Goal: Find specific page/section: Find specific page/section

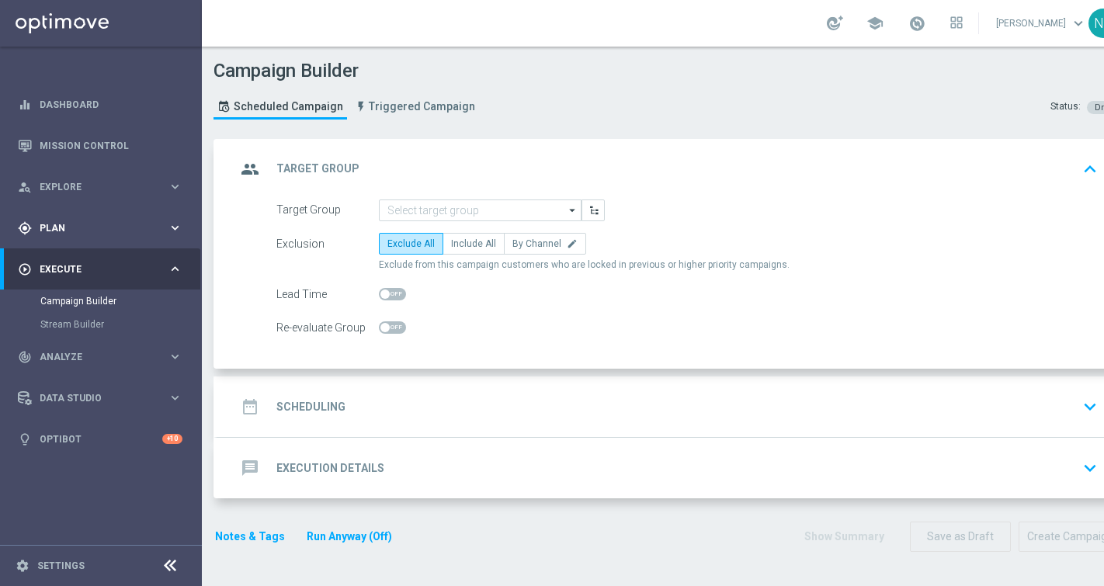
click at [62, 234] on div "gps_fixed Plan" at bounding box center [93, 228] width 150 height 14
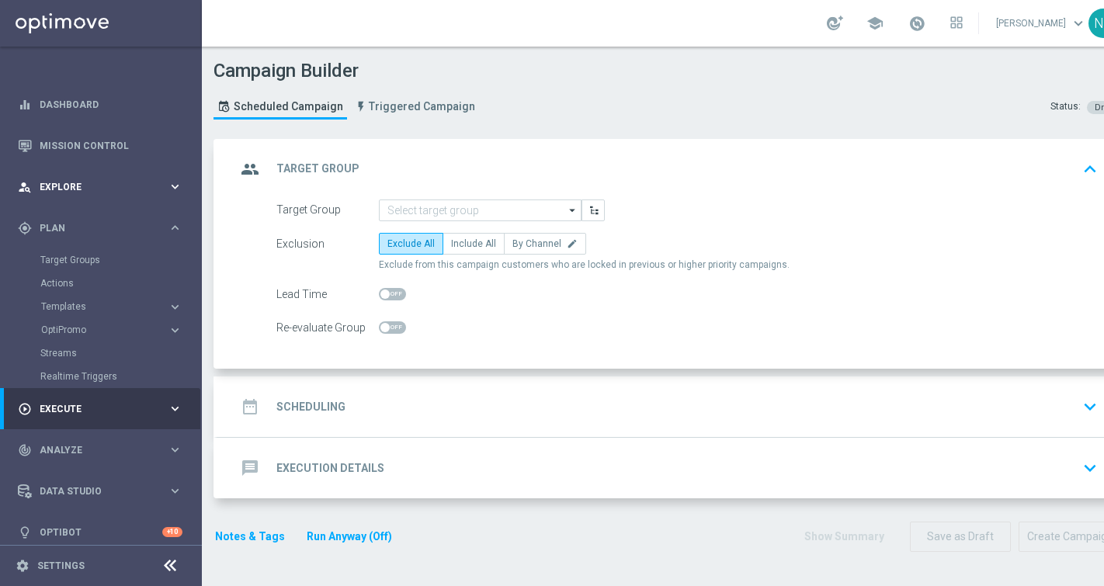
click at [66, 180] on div "person_search Explore" at bounding box center [93, 187] width 150 height 14
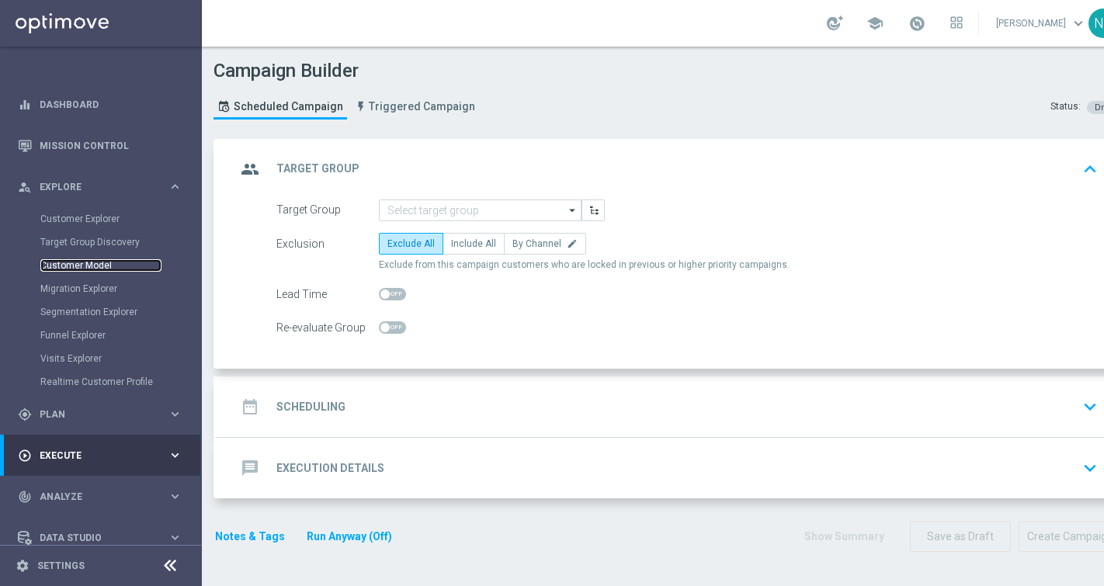
click at [82, 268] on link "Customer Model" at bounding box center [100, 265] width 121 height 12
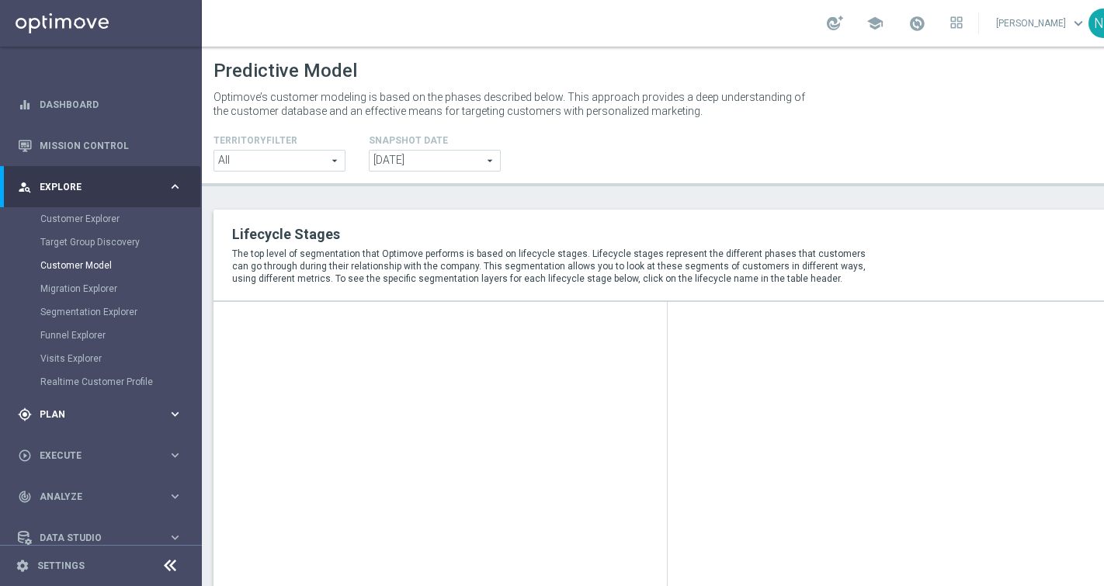
click at [78, 426] on div "gps_fixed Plan keyboard_arrow_right" at bounding box center [100, 414] width 200 height 41
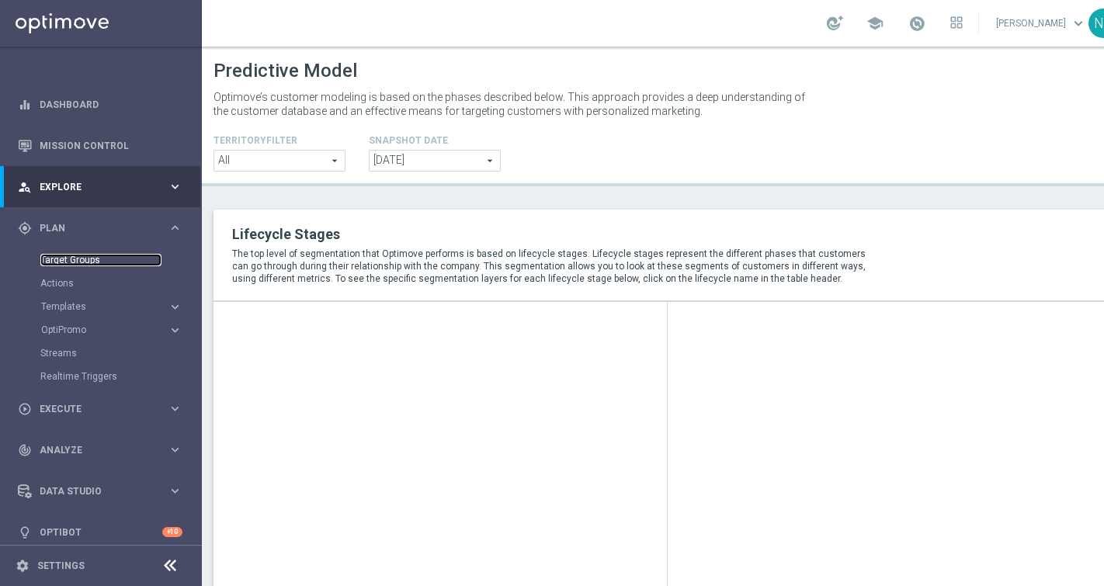
click at [79, 262] on link "Target Groups" at bounding box center [100, 260] width 121 height 12
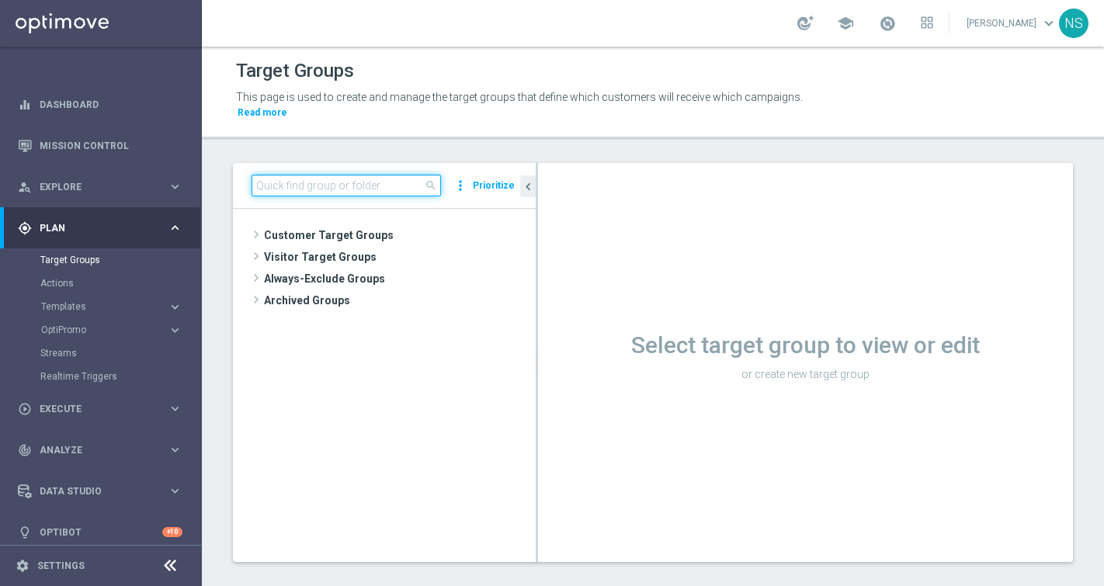
click at [306, 175] on input at bounding box center [345, 186] width 189 height 22
paste input "de_DE_TGT_VIP_RI_TAC_LT__ALL_EUR10_300DAYS"
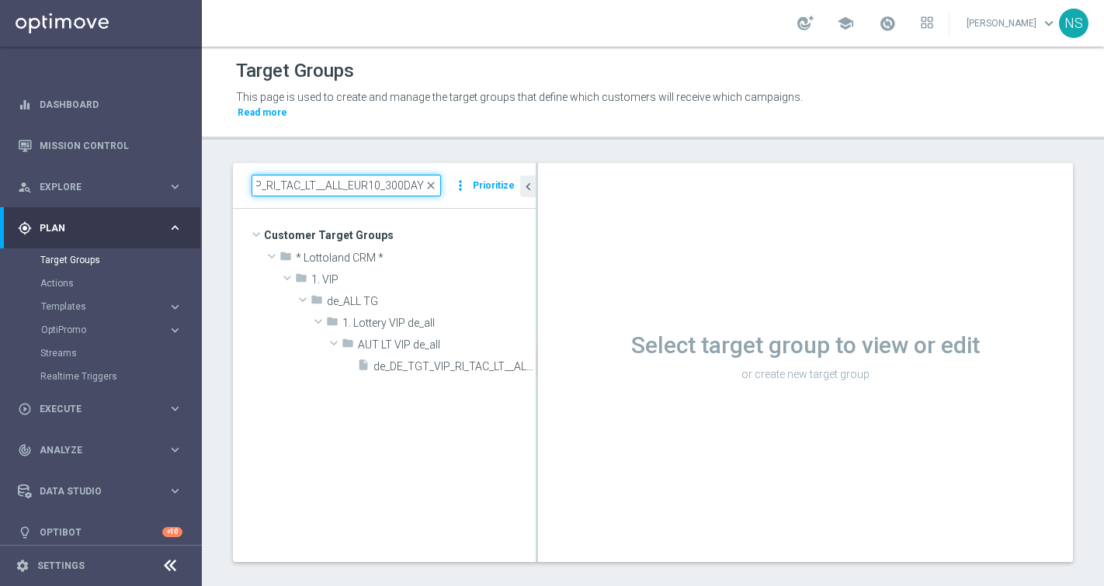
click at [276, 175] on input "de_DE_TGT_VIP_RI_TAC_LT__ALL_EUR10_300DAYS" at bounding box center [345, 186] width 189 height 22
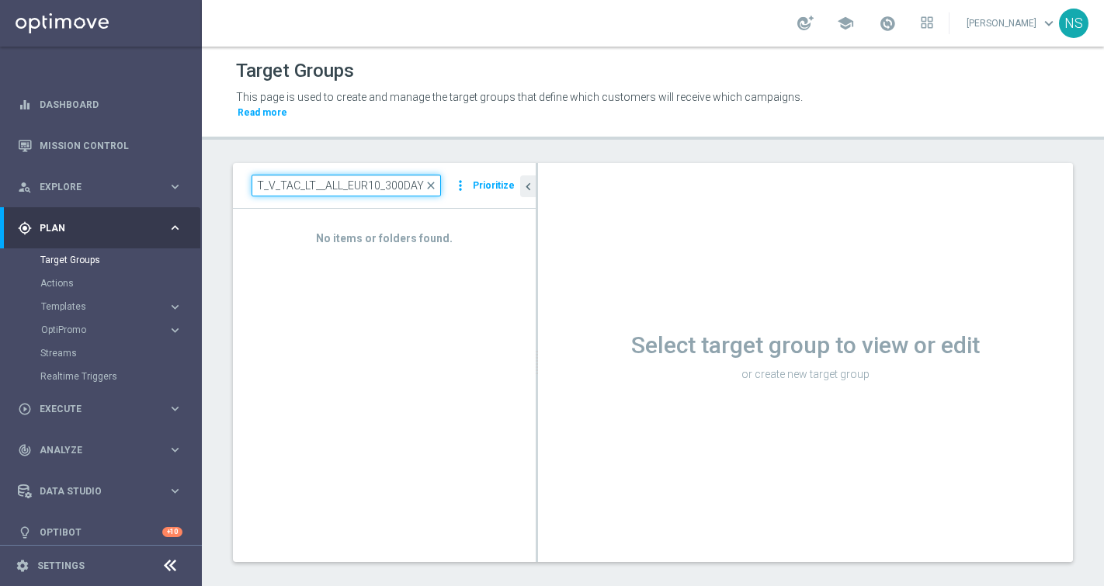
type input "de_DE_TGT__TAC_LT__ALL_EUR10_300DAYS"
